Goal: Task Accomplishment & Management: Complete application form

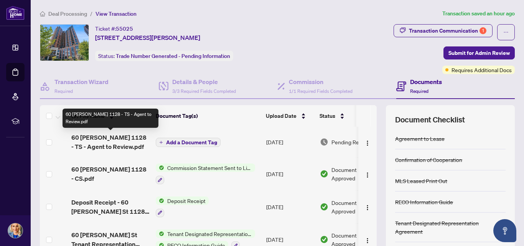
click at [121, 143] on span "60 [PERSON_NAME] 1128 - TS - Agent to Review.pdf" at bounding box center [110, 142] width 78 height 18
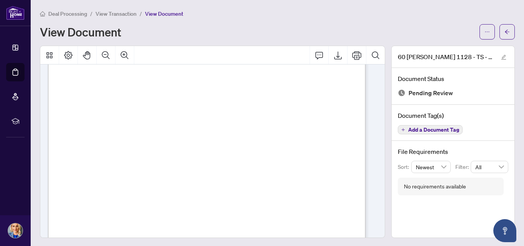
scroll to position [96, 0]
click at [336, 53] on icon "Export" at bounding box center [337, 55] width 9 height 9
click at [501, 56] on icon "edit" at bounding box center [503, 56] width 5 height 5
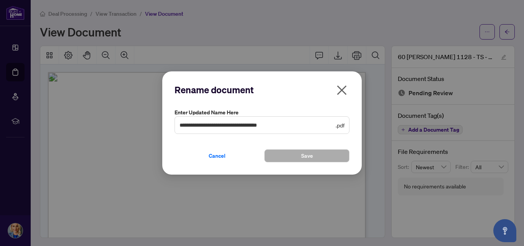
click at [337, 124] on span ".pdf" at bounding box center [340, 125] width 9 height 8
click at [341, 90] on icon "close" at bounding box center [342, 90] width 12 height 12
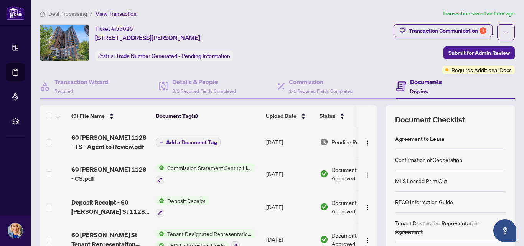
scroll to position [75, 0]
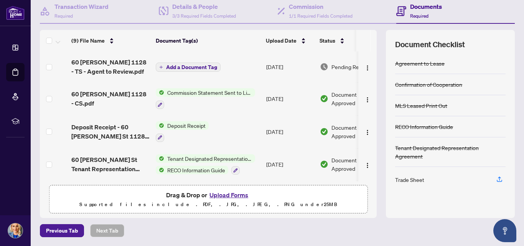
click at [229, 195] on button "Upload Forms" at bounding box center [228, 195] width 43 height 10
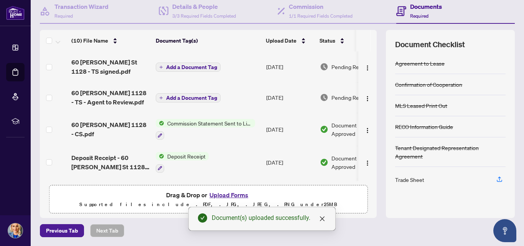
click at [189, 68] on span "Add a Document Tag" at bounding box center [191, 66] width 51 height 5
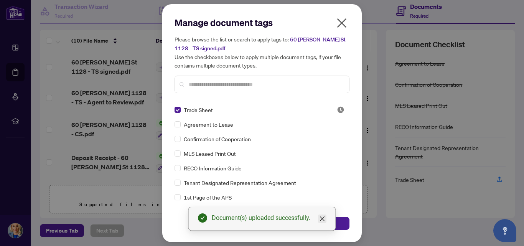
click at [321, 218] on icon "close" at bounding box center [322, 218] width 5 height 5
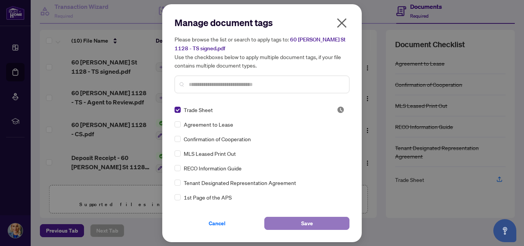
click at [321, 223] on button "Save" at bounding box center [306, 223] width 85 height 13
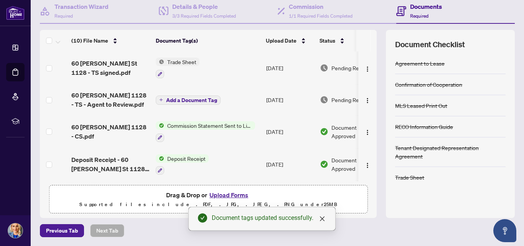
scroll to position [0, 0]
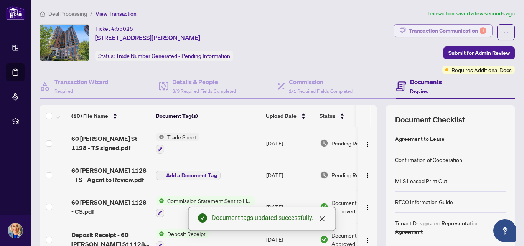
click at [445, 29] on div "Transaction Communication 1" at bounding box center [447, 31] width 77 height 12
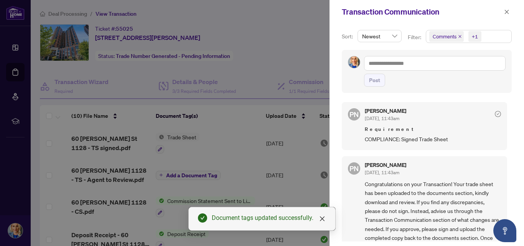
click at [488, 35] on span "Comments +1" at bounding box center [468, 36] width 85 height 12
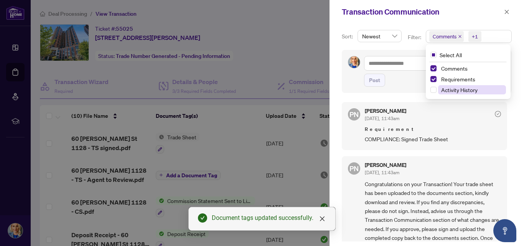
click at [452, 87] on span "Activity History" at bounding box center [459, 89] width 36 height 7
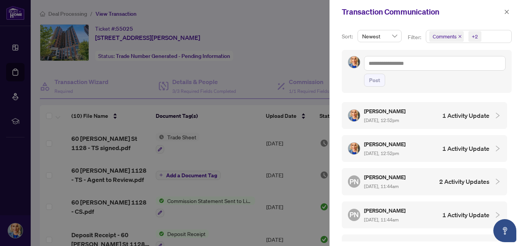
scroll to position [2, 0]
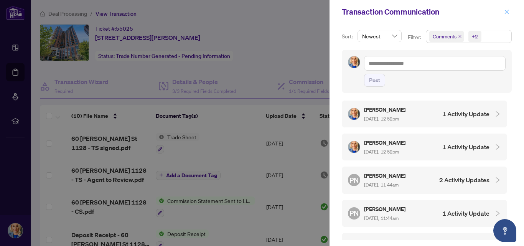
click at [507, 13] on icon "close" at bounding box center [506, 11] width 5 height 5
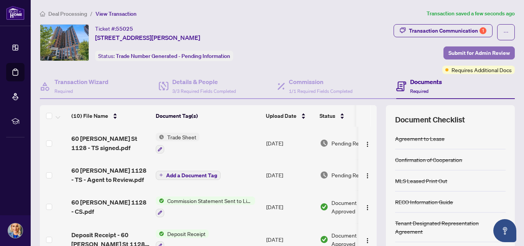
click at [484, 52] on span "Submit for Admin Review" at bounding box center [478, 53] width 61 height 12
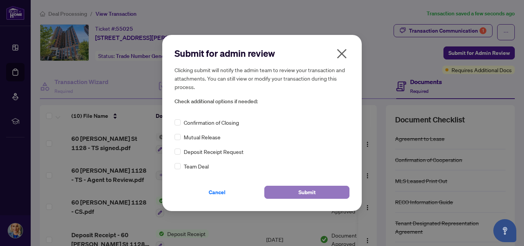
click at [314, 191] on span "Submit" at bounding box center [306, 192] width 17 height 12
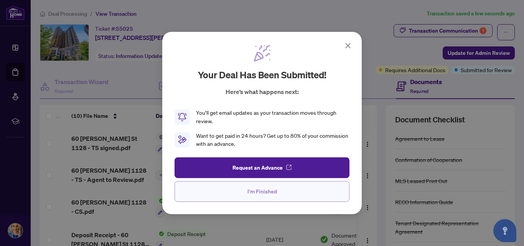
click at [250, 198] on span "I'm Finished" at bounding box center [262, 191] width 30 height 12
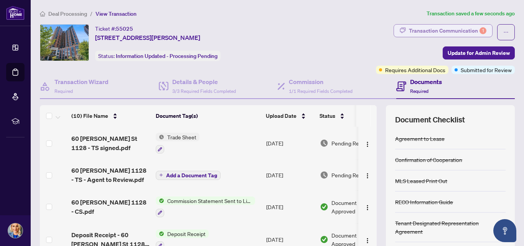
click at [460, 29] on div "Transaction Communication 1" at bounding box center [447, 31] width 77 height 12
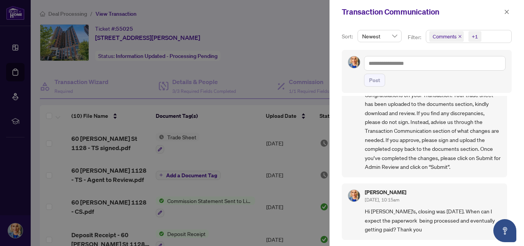
scroll to position [0, 0]
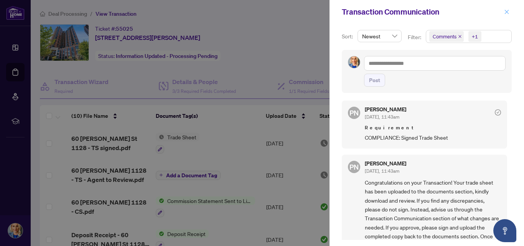
click at [506, 11] on icon "close" at bounding box center [506, 11] width 5 height 5
